Goal: Task Accomplishment & Management: Complete application form

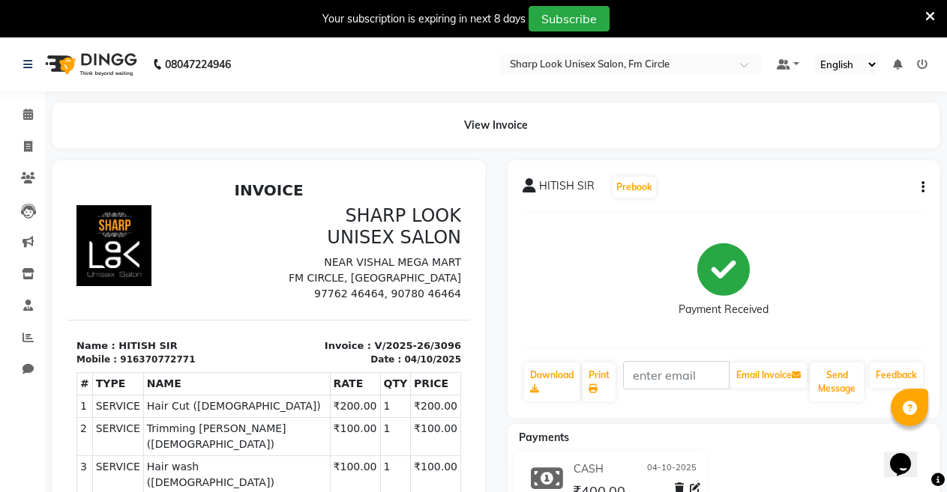
click at [927, 14] on icon at bounding box center [930, 16] width 10 height 13
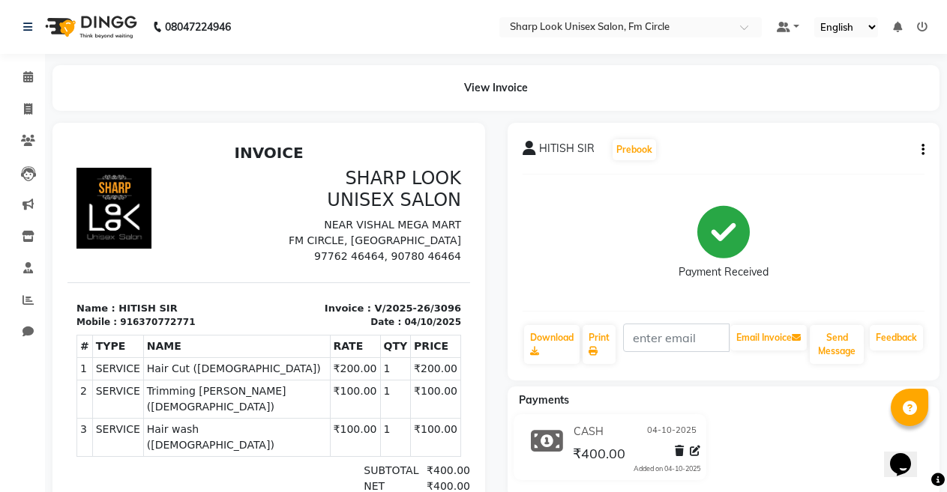
click at [921, 147] on button "button" at bounding box center [919, 150] width 9 height 16
click at [33, 105] on span at bounding box center [28, 109] width 26 height 17
select select "service"
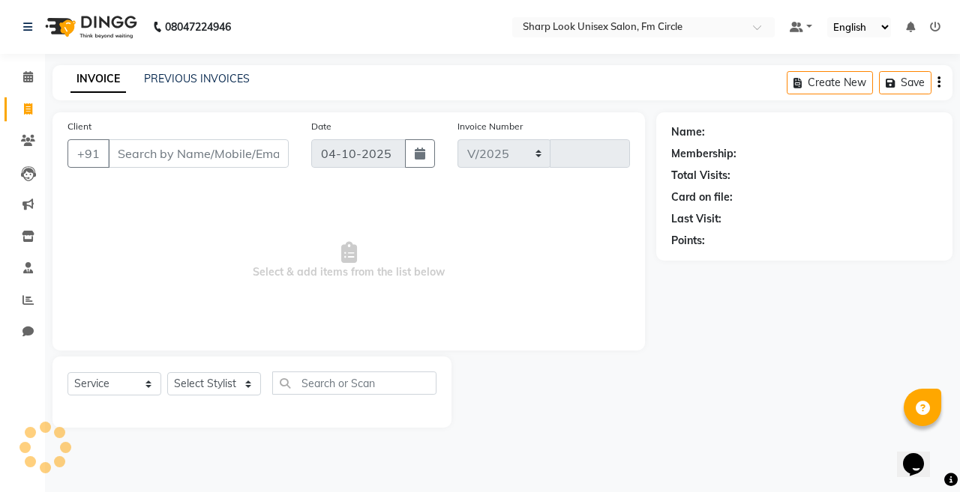
select select "804"
type input "3097"
click at [214, 388] on select "Select Stylist" at bounding box center [214, 384] width 94 height 23
click at [184, 385] on select "Select Stylist Admin Babu [PERSON_NAME] [PERSON_NAME] [PERSON_NAME]" at bounding box center [214, 384] width 94 height 23
click at [184, 379] on select "Select Stylist Admin Babu [PERSON_NAME] [PERSON_NAME] [PERSON_NAME]" at bounding box center [214, 384] width 94 height 23
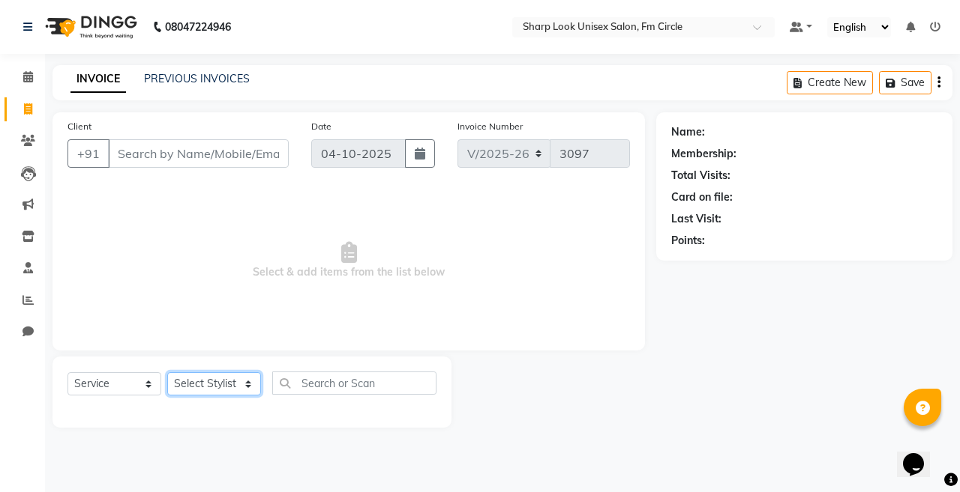
select select "92810"
click at [167, 373] on select "Select Stylist Admin Babu [PERSON_NAME] [PERSON_NAME] [PERSON_NAME]" at bounding box center [214, 384] width 94 height 23
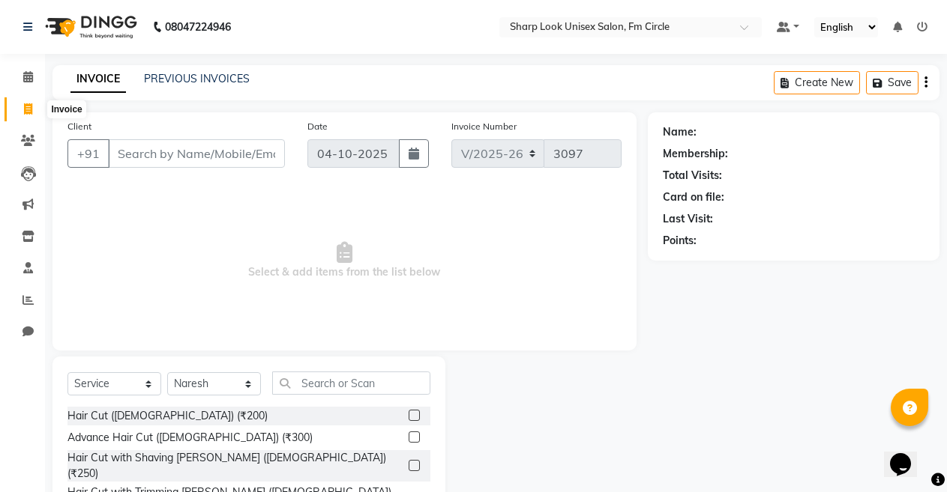
click at [29, 101] on span at bounding box center [28, 109] width 26 height 17
select select "service"
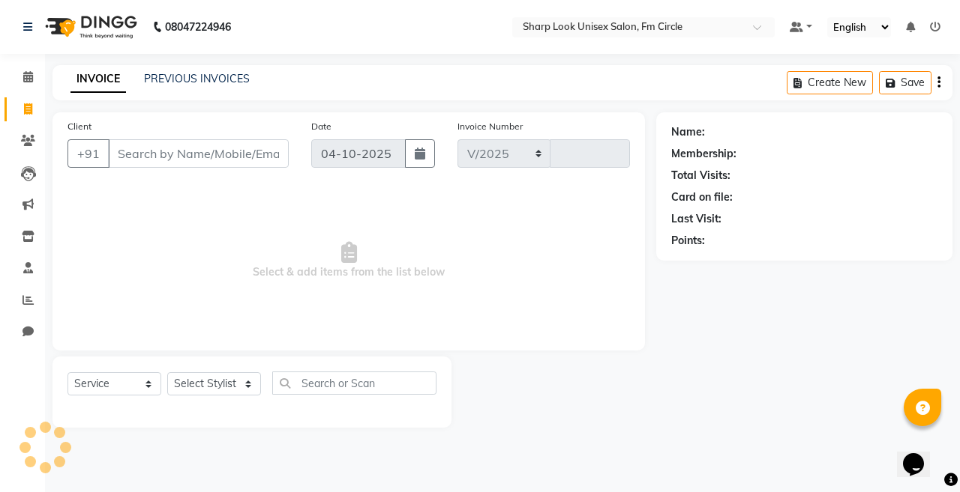
select select "804"
type input "3097"
click at [140, 148] on input "Client" at bounding box center [198, 153] width 181 height 28
click at [184, 72] on link "PREVIOUS INVOICES" at bounding box center [197, 78] width 106 height 13
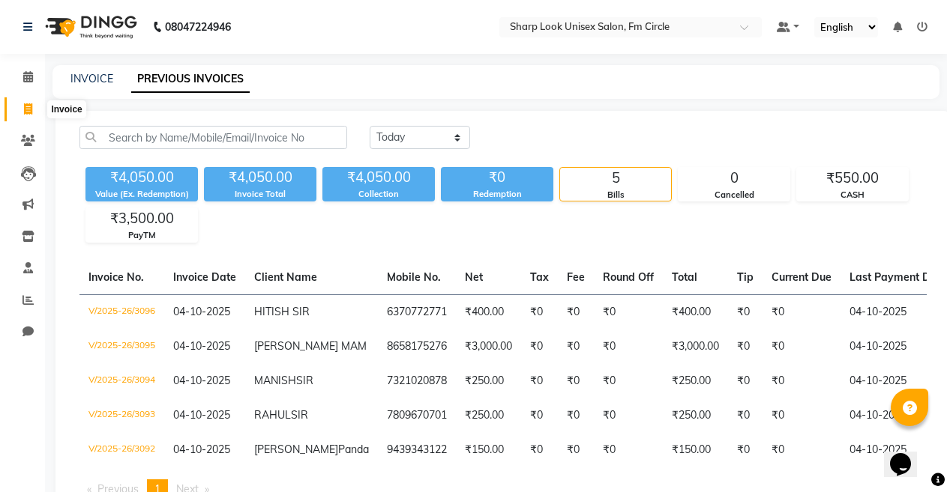
click at [30, 106] on icon at bounding box center [28, 108] width 8 height 11
select select "service"
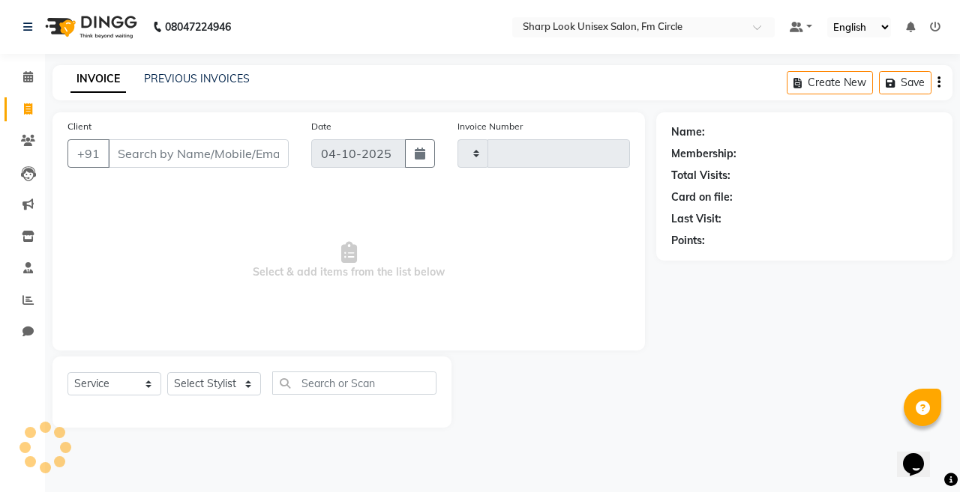
type input "3097"
select select "804"
click at [194, 160] on input "Client" at bounding box center [198, 153] width 181 height 28
click at [180, 158] on input "Client" at bounding box center [198, 153] width 181 height 28
